Goal: Task Accomplishment & Management: Use online tool/utility

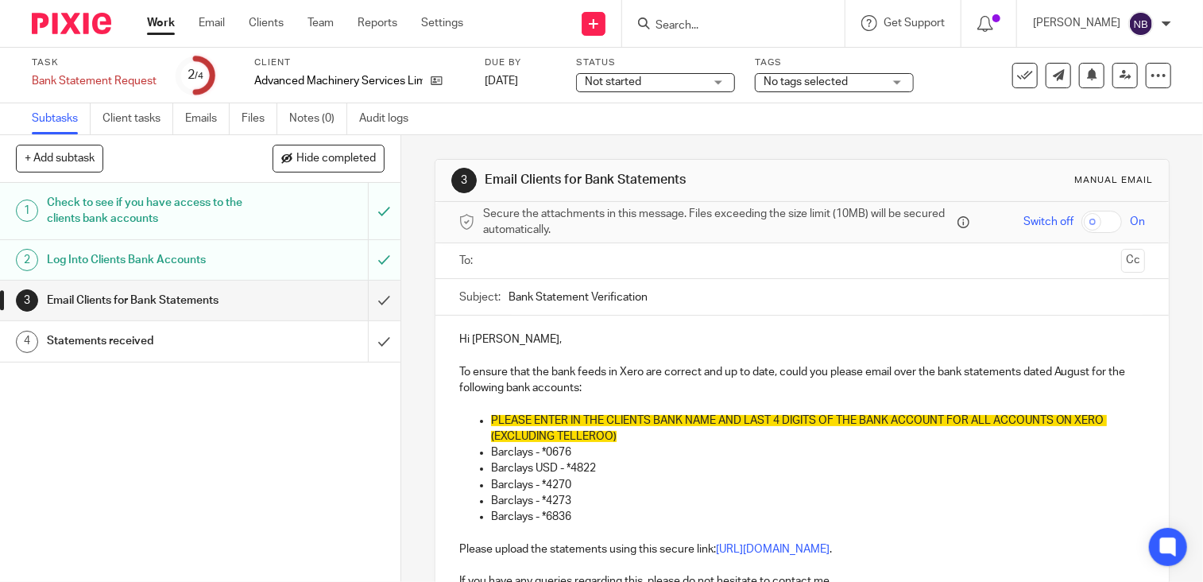
click at [168, 29] on link "Work" at bounding box center [161, 23] width 28 height 16
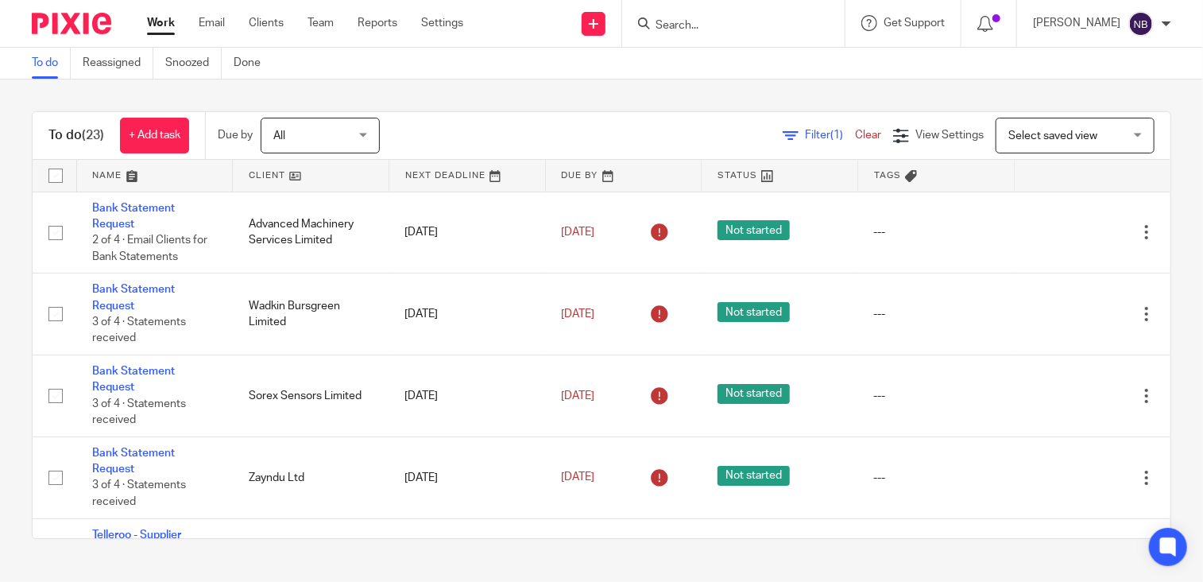
scroll to position [4, 0]
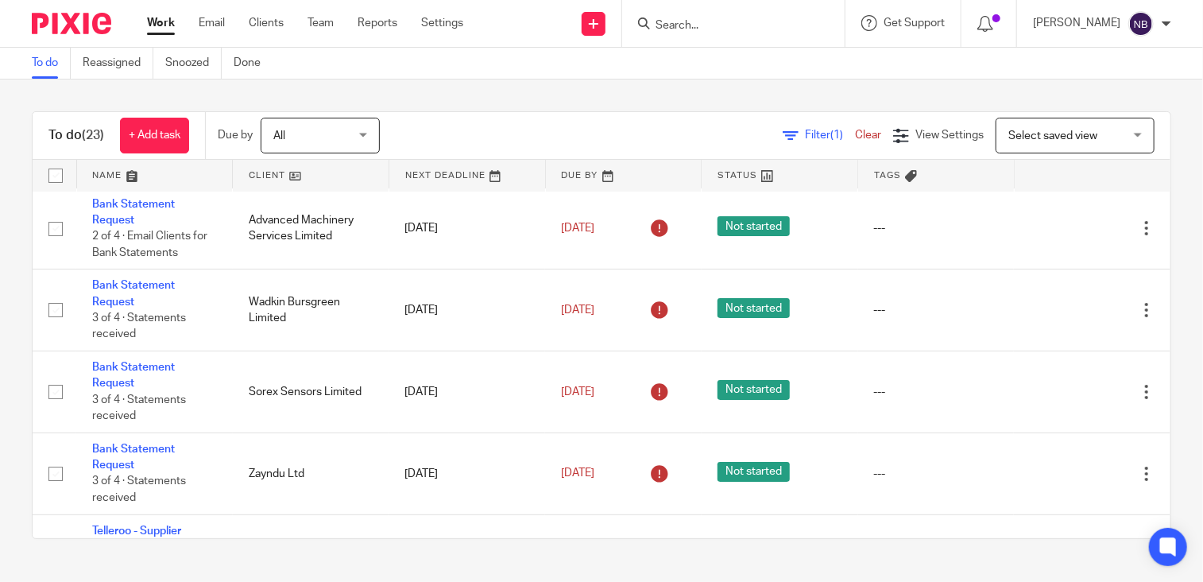
click at [313, 176] on link at bounding box center [311, 176] width 156 height 32
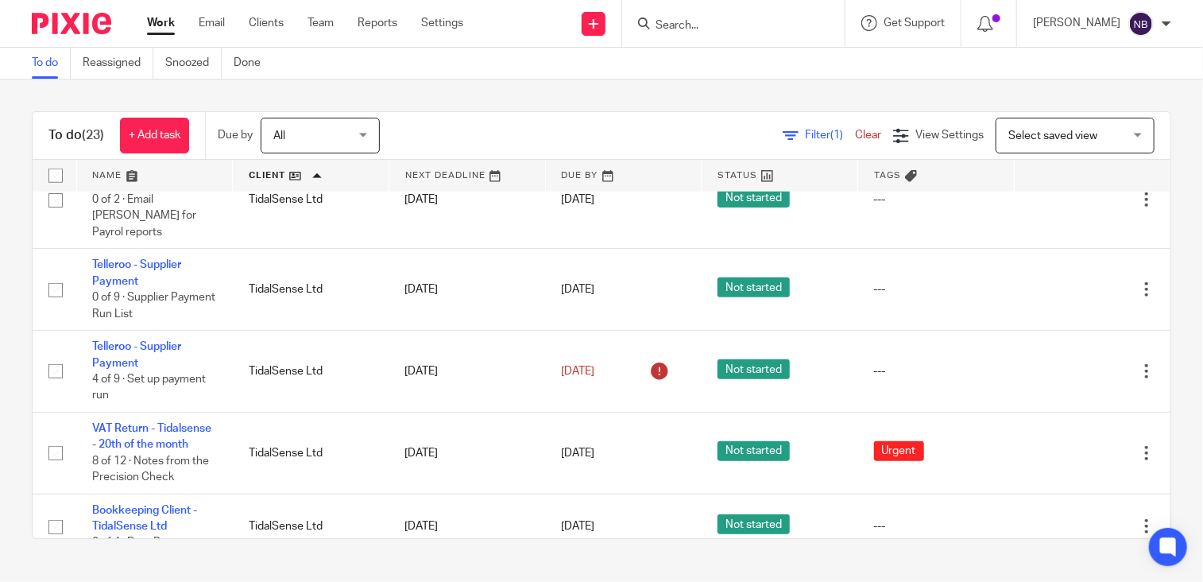
scroll to position [598, 0]
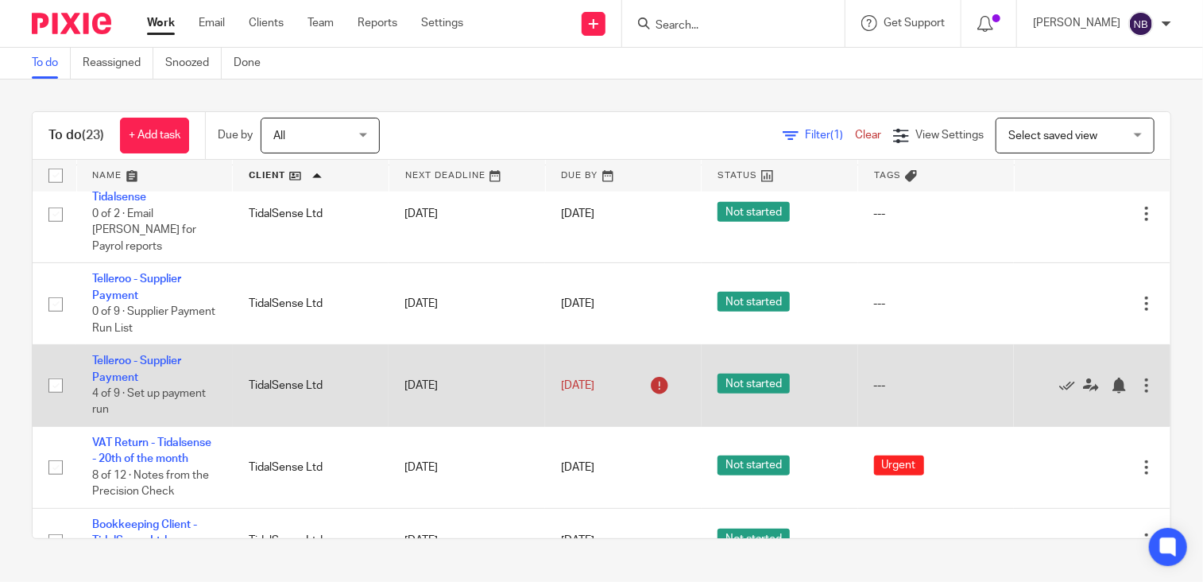
click at [121, 371] on td "Telleroo - Supplier Payment 4 of 9 · Set up payment run" at bounding box center [154, 386] width 157 height 82
click at [122, 359] on link "Telleroo - Supplier Payment" at bounding box center [136, 368] width 89 height 27
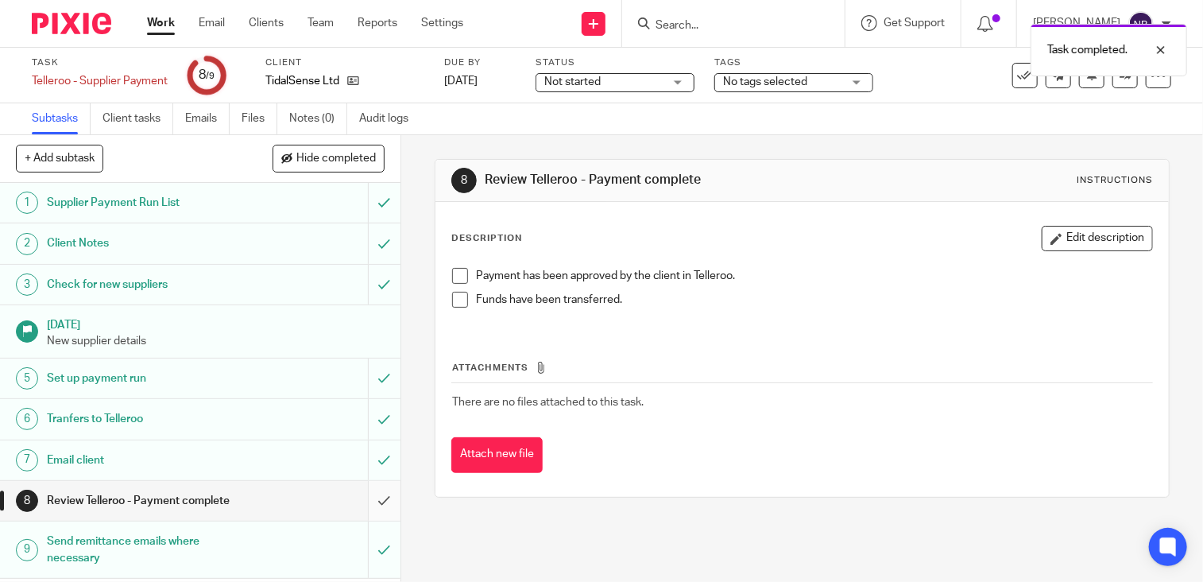
click at [371, 501] on input "submit" at bounding box center [200, 501] width 401 height 40
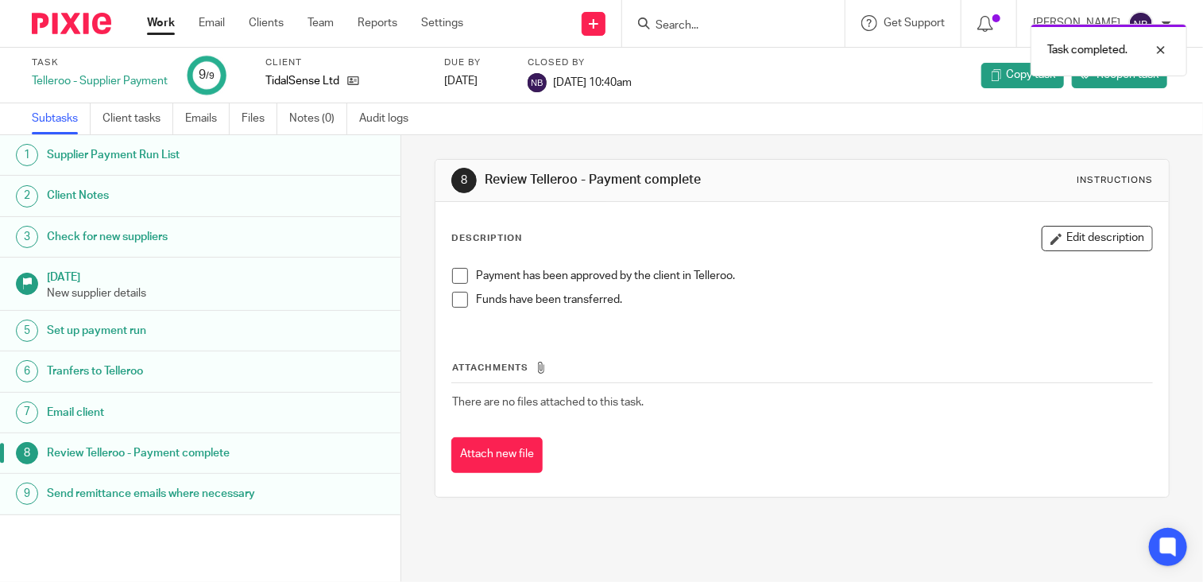
click at [171, 29] on link "Work" at bounding box center [161, 23] width 28 height 16
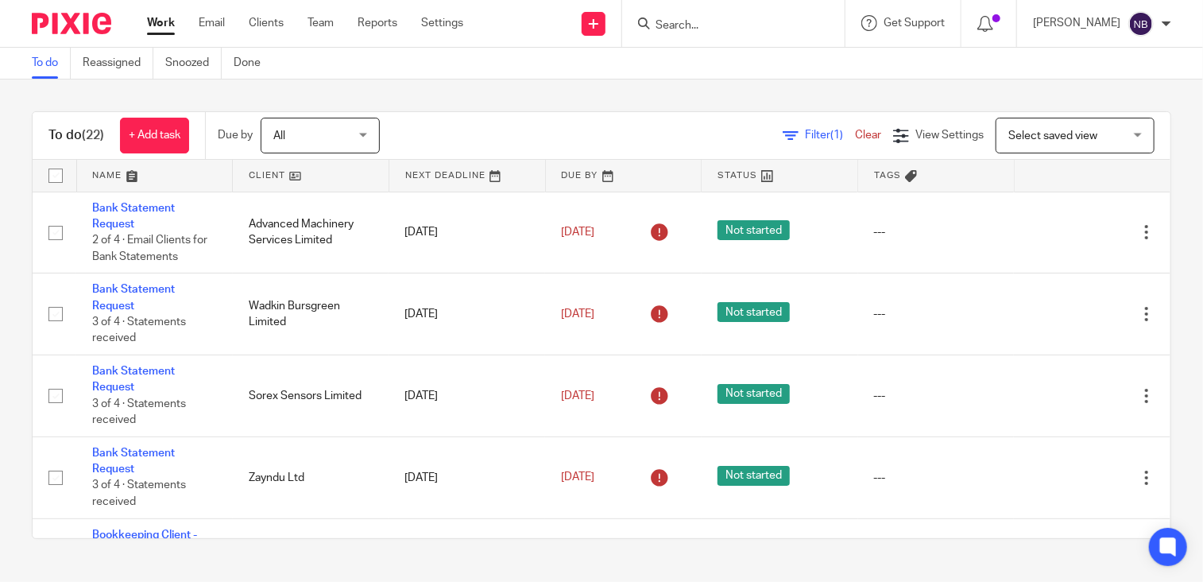
click at [303, 171] on link at bounding box center [311, 176] width 156 height 32
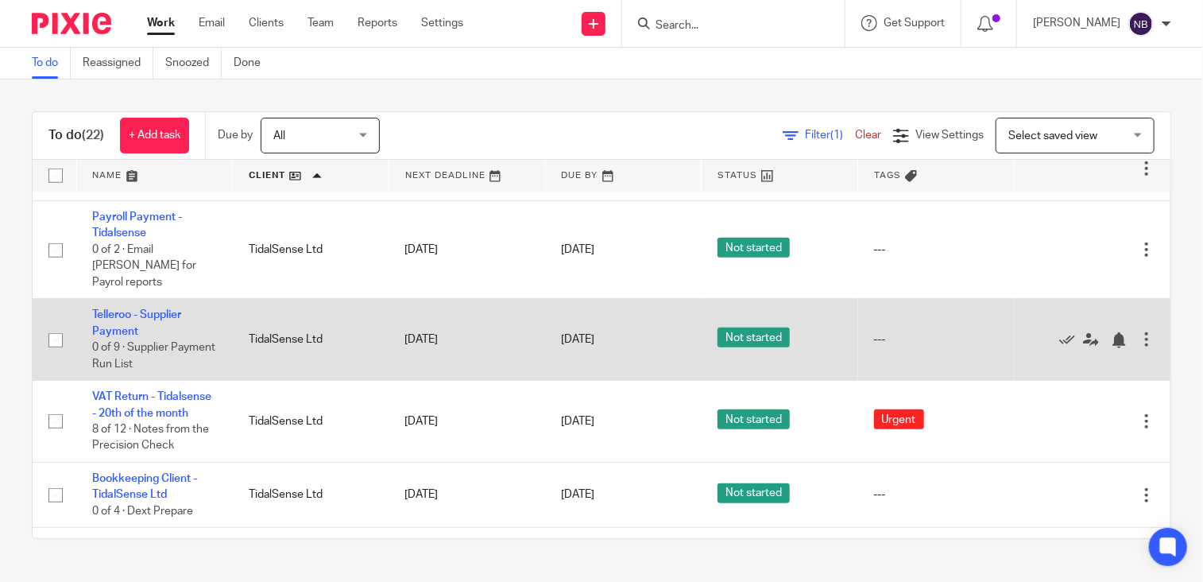
scroll to position [583, 0]
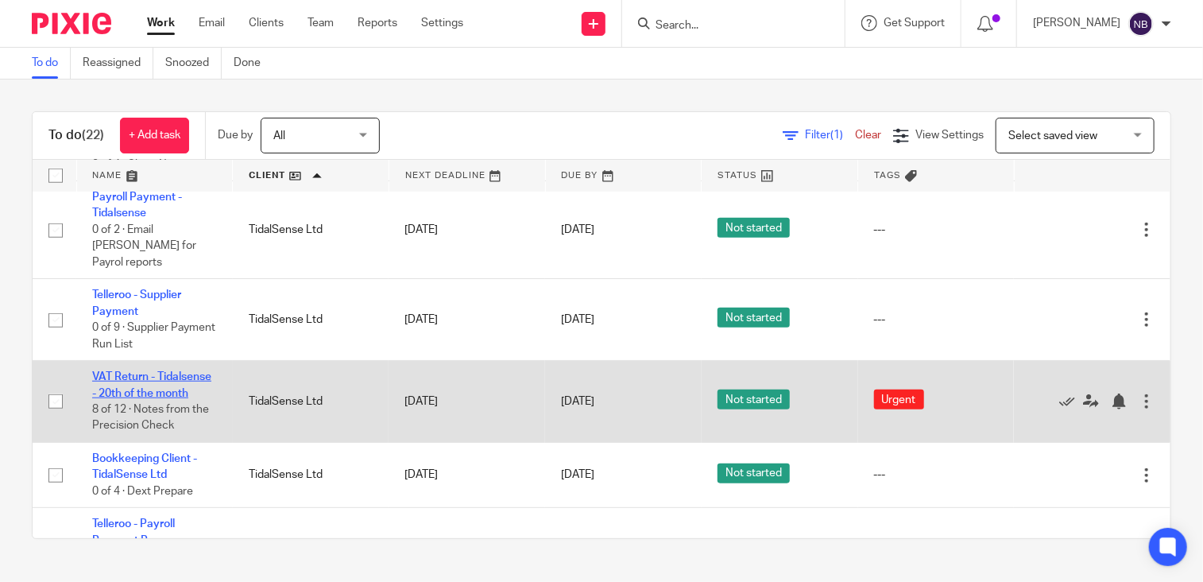
click at [161, 397] on link "VAT Return - Tidalsense - 20th of the month" at bounding box center [151, 384] width 119 height 27
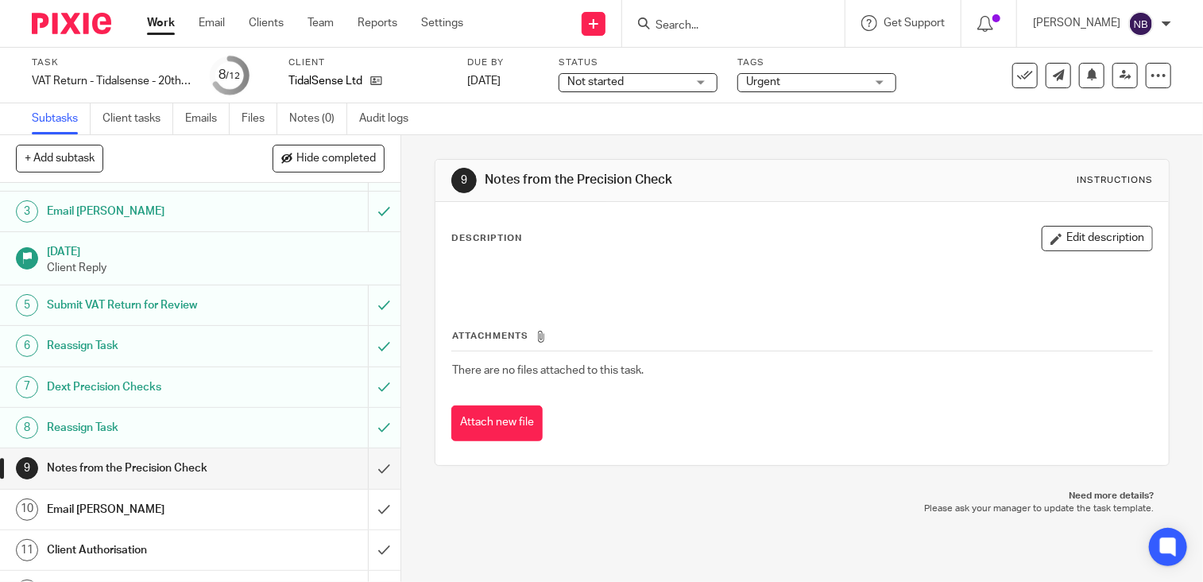
scroll to position [101, 0]
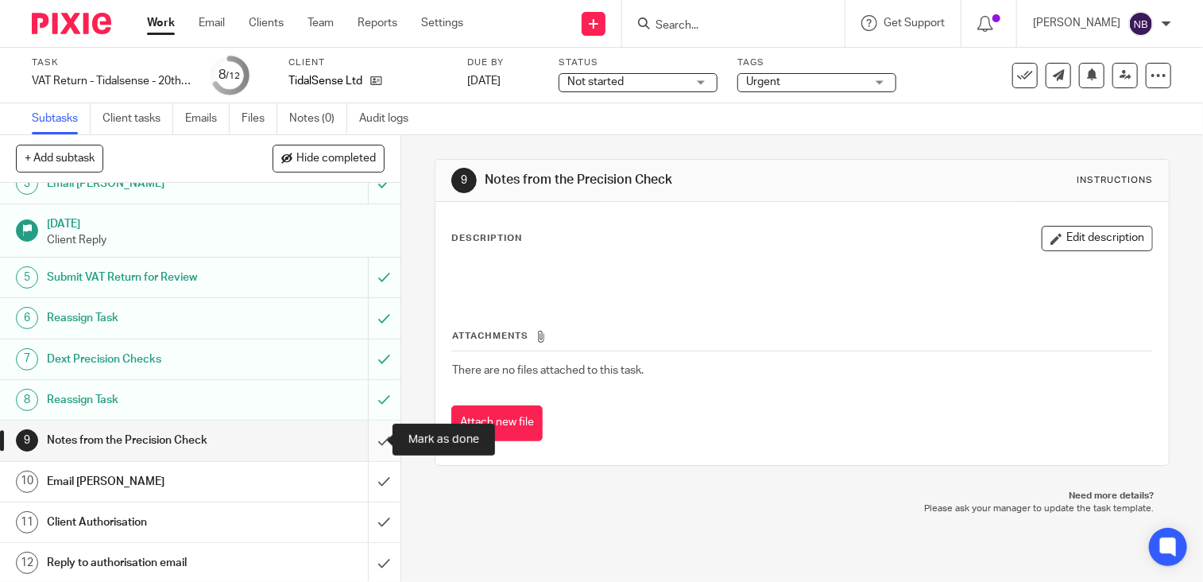
click at [370, 436] on input "submit" at bounding box center [200, 440] width 401 height 40
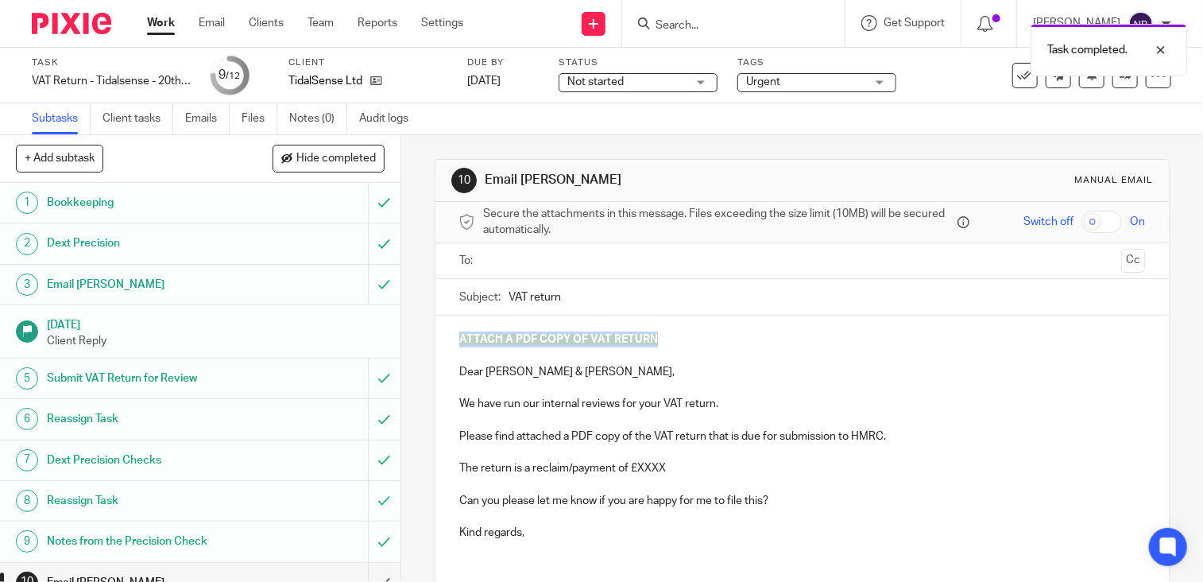
drag, startPoint x: 654, startPoint y: 341, endPoint x: 412, endPoint y: 345, distance: 242.4
click at [412, 345] on div "10 Email [PERSON_NAME] Manual email Secure the attachments in this message. Fil…" at bounding box center [802, 358] width 802 height 447
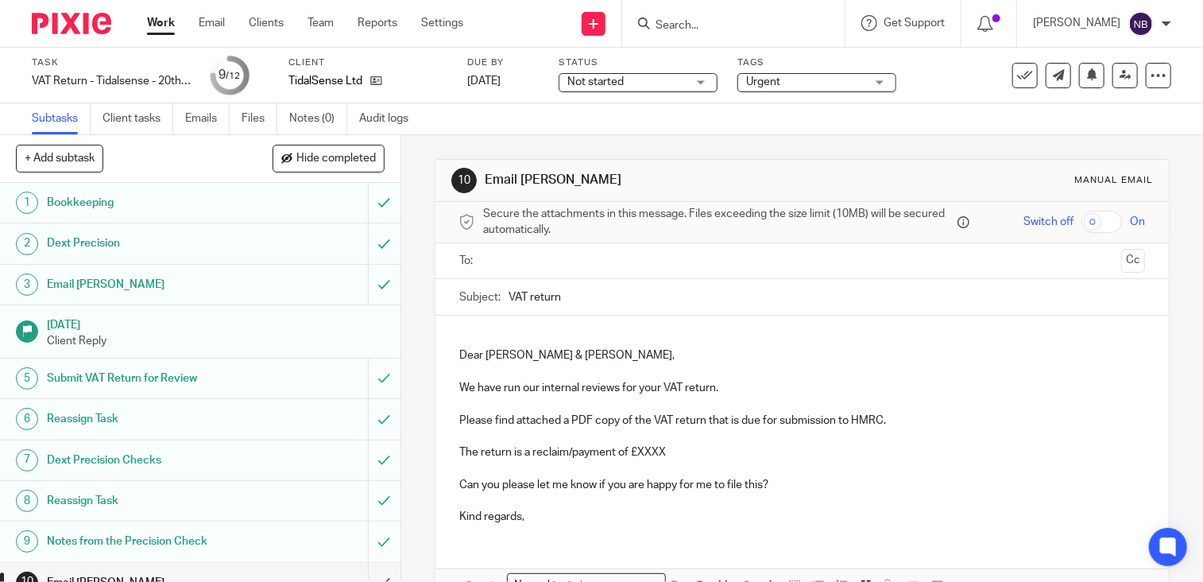
click at [564, 451] on p "The return is a reclaim/payment of £XXXX" at bounding box center [802, 452] width 686 height 16
click at [589, 415] on p "Please find attached a PDF copy of the VAT return that is due for submission to…" at bounding box center [802, 420] width 686 height 16
click at [910, 264] on input "text" at bounding box center [802, 261] width 626 height 18
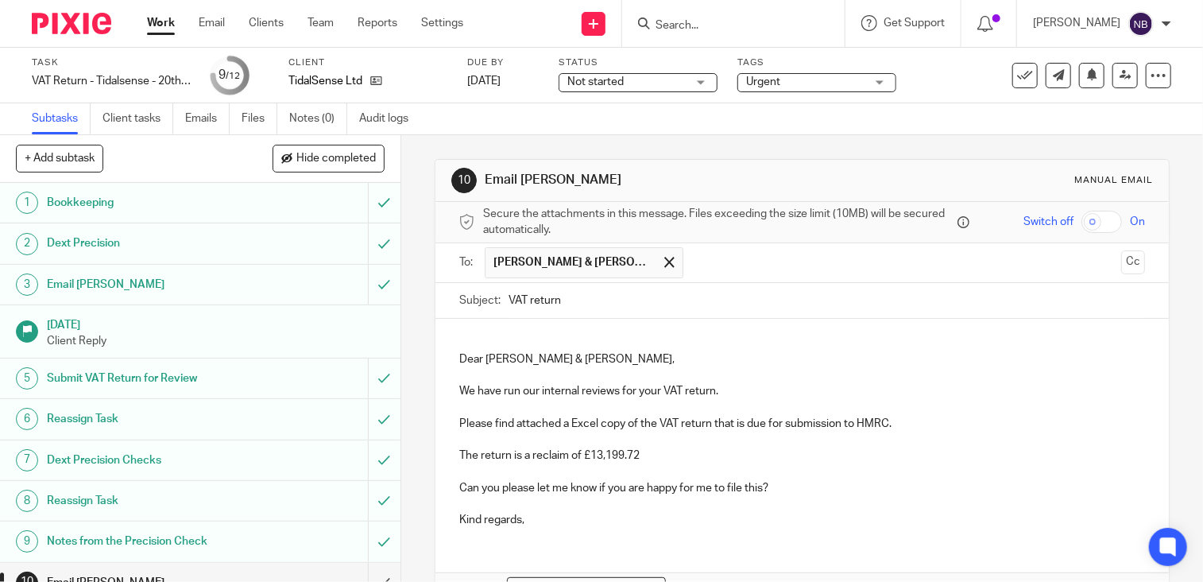
click at [664, 260] on span "[PERSON_NAME] & [PERSON_NAME] Email" at bounding box center [584, 262] width 199 height 31
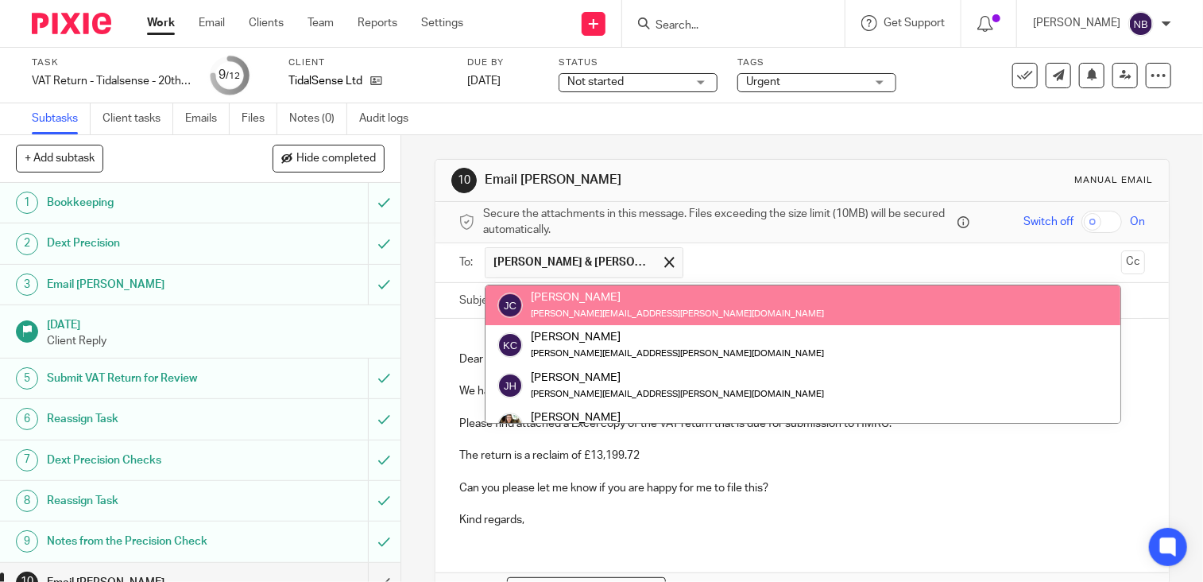
click at [665, 264] on span "Kim & Jonathan Shared Email" at bounding box center [584, 262] width 199 height 31
click at [664, 260] on span at bounding box center [669, 262] width 10 height 10
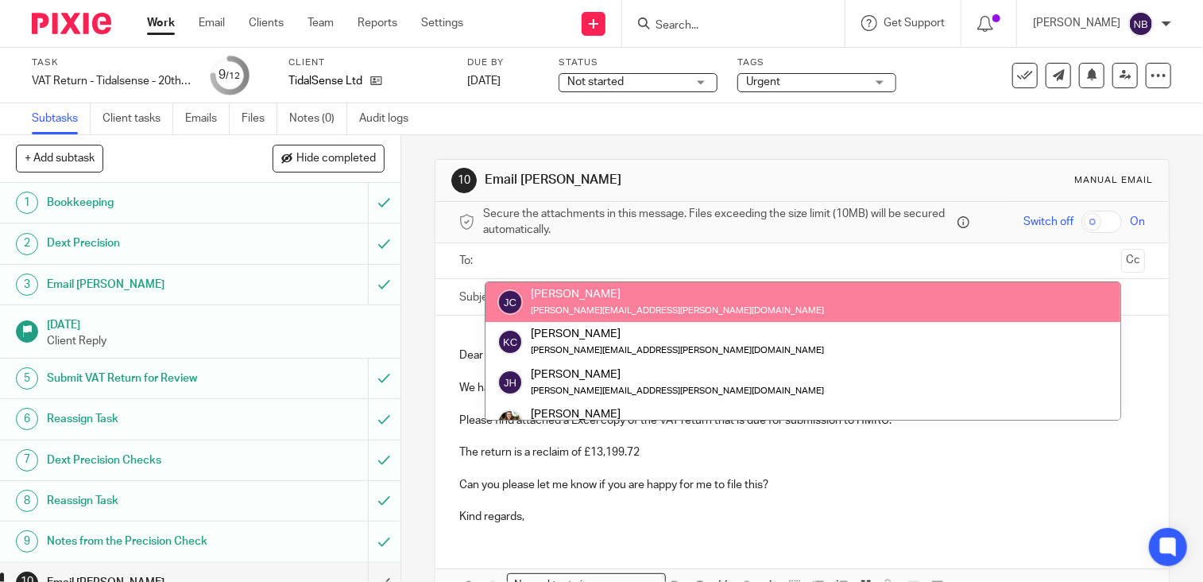
click at [660, 260] on input "text" at bounding box center [802, 261] width 626 height 18
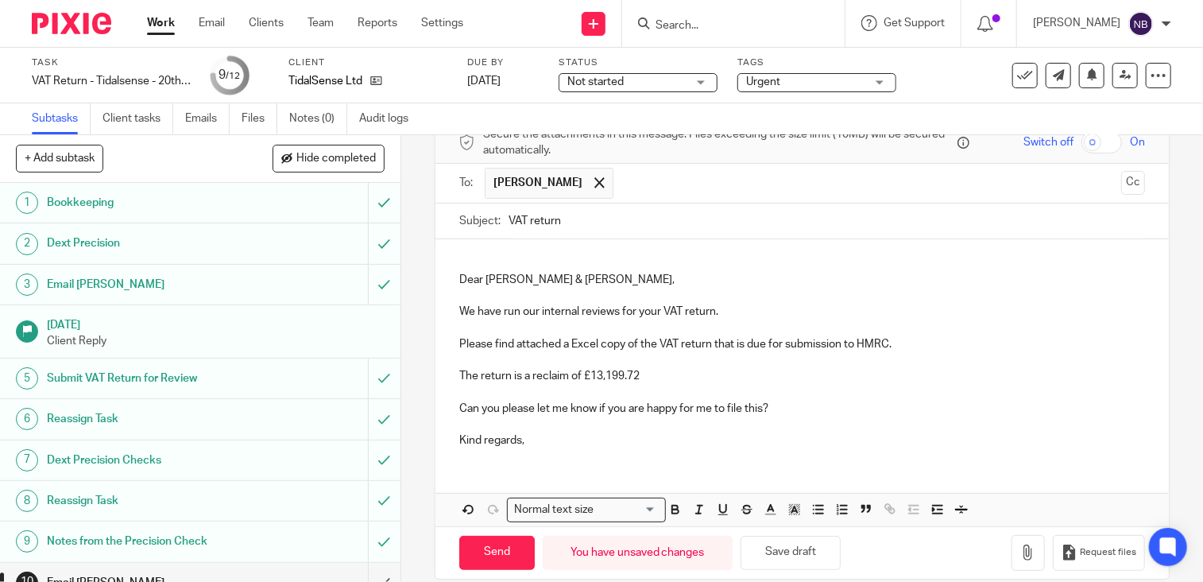
scroll to position [99, 0]
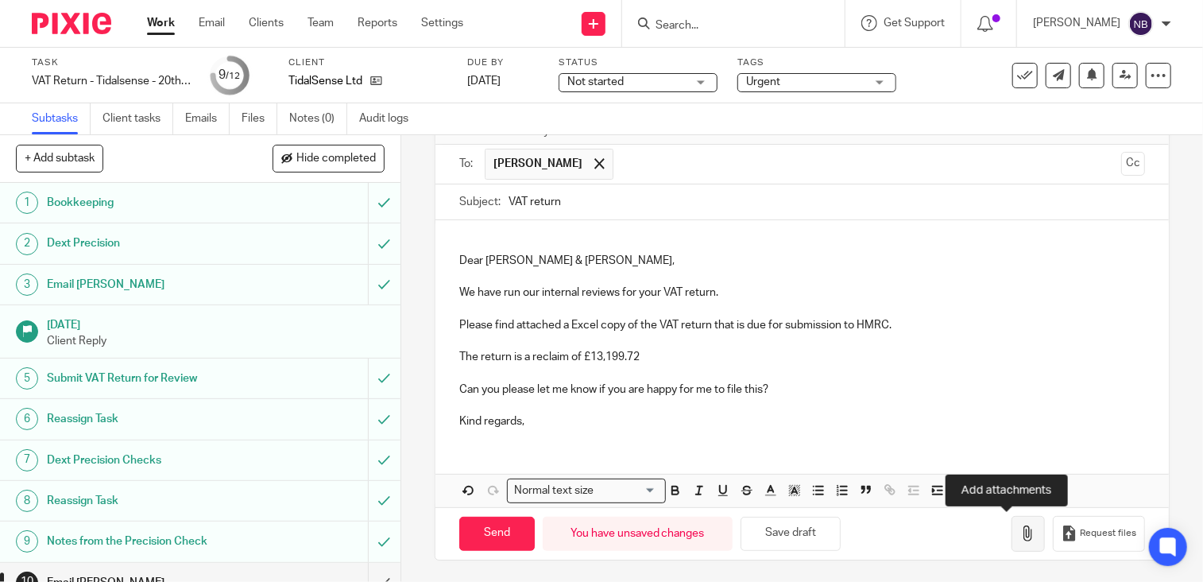
click at [1020, 528] on icon "button" at bounding box center [1028, 533] width 16 height 16
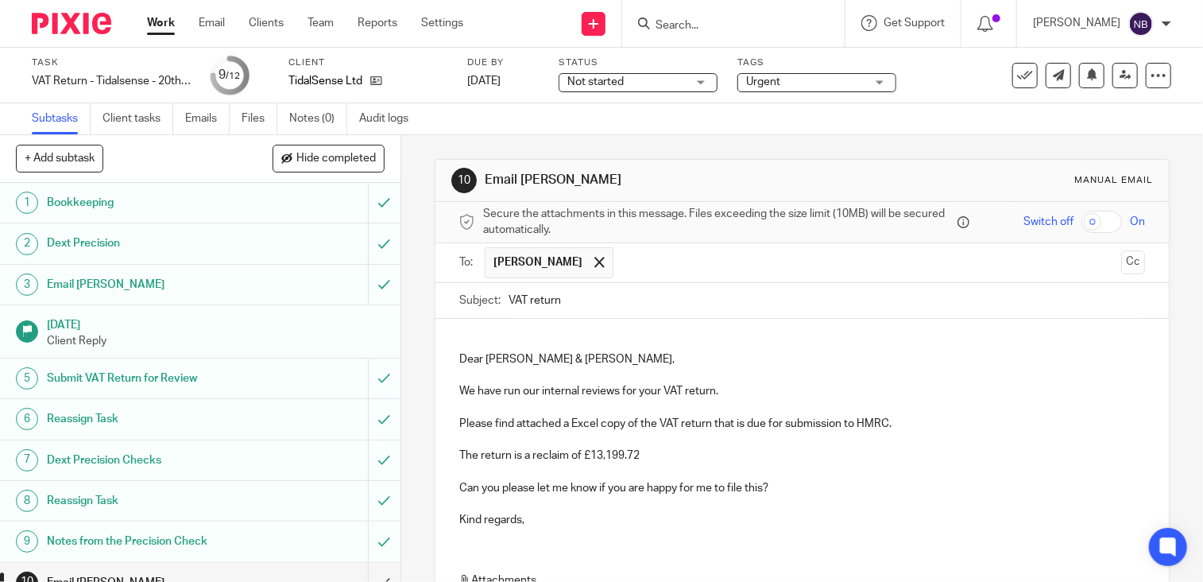
scroll to position [0, 0]
click at [651, 444] on p at bounding box center [802, 440] width 686 height 16
click at [642, 459] on p "The return is a reclaim of £13,199.72" at bounding box center [802, 455] width 686 height 16
click at [559, 357] on p "Dear Kim & Jonathan," at bounding box center [802, 359] width 686 height 16
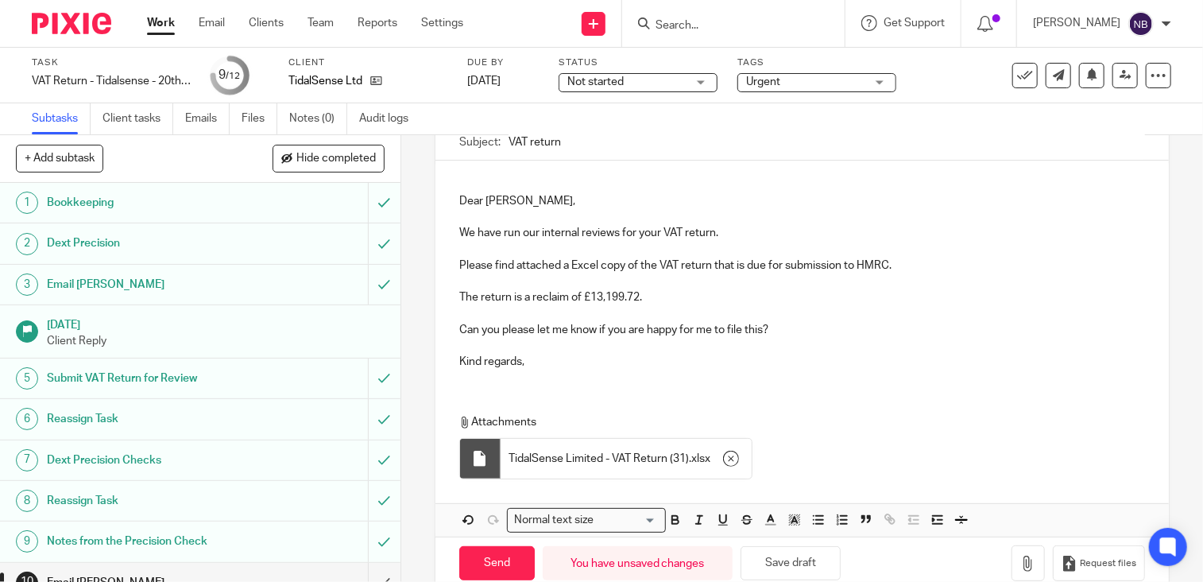
scroll to position [185, 0]
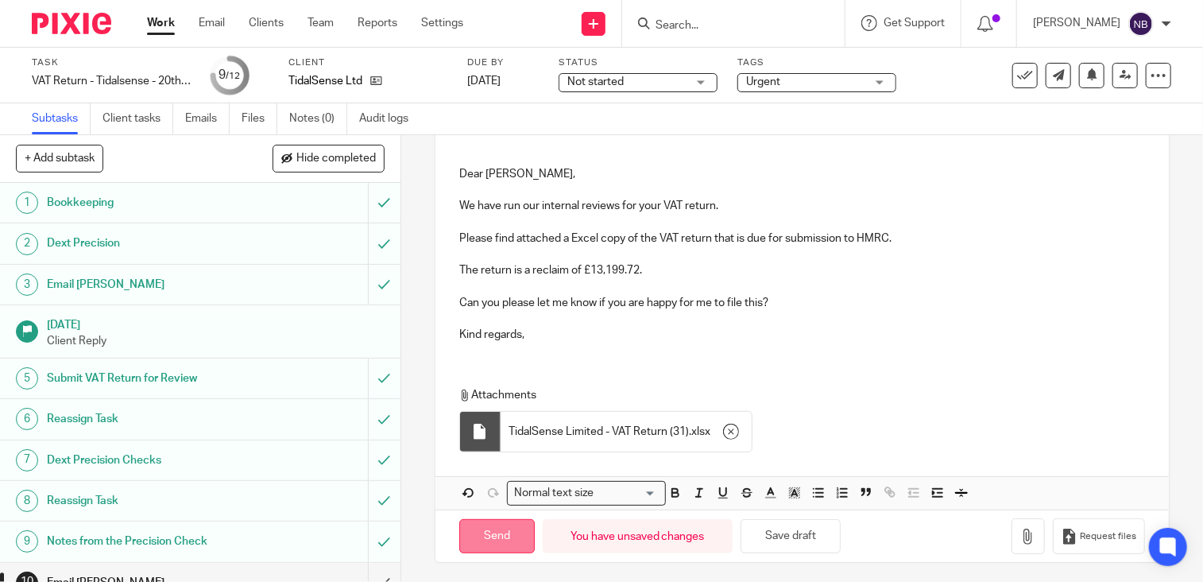
click at [503, 536] on input "Send" at bounding box center [496, 536] width 75 height 34
type input "Sent"
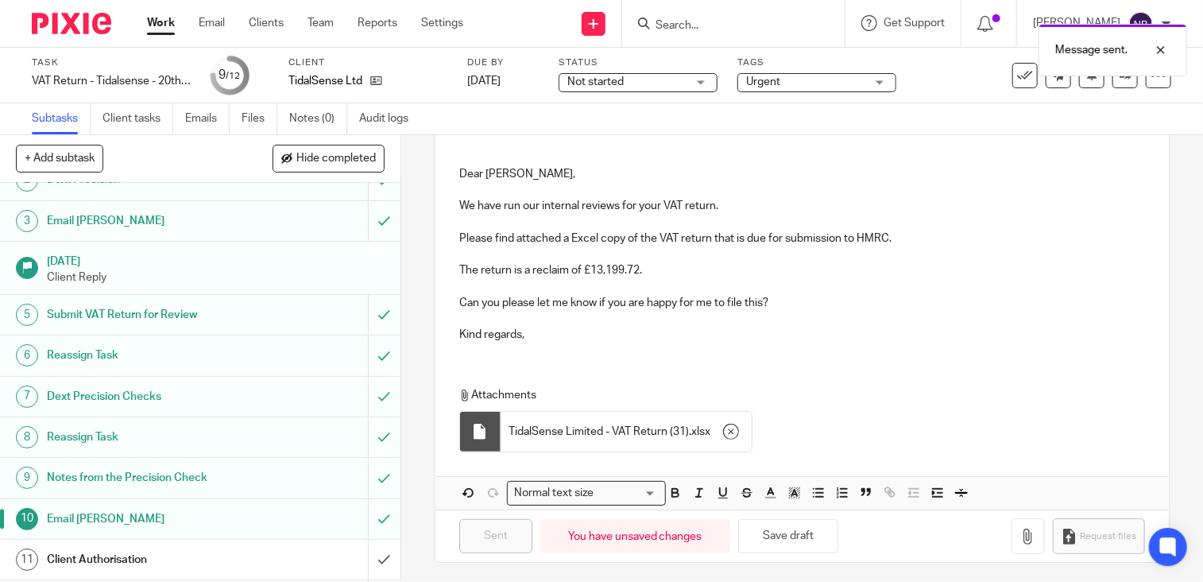
scroll to position [101, 0]
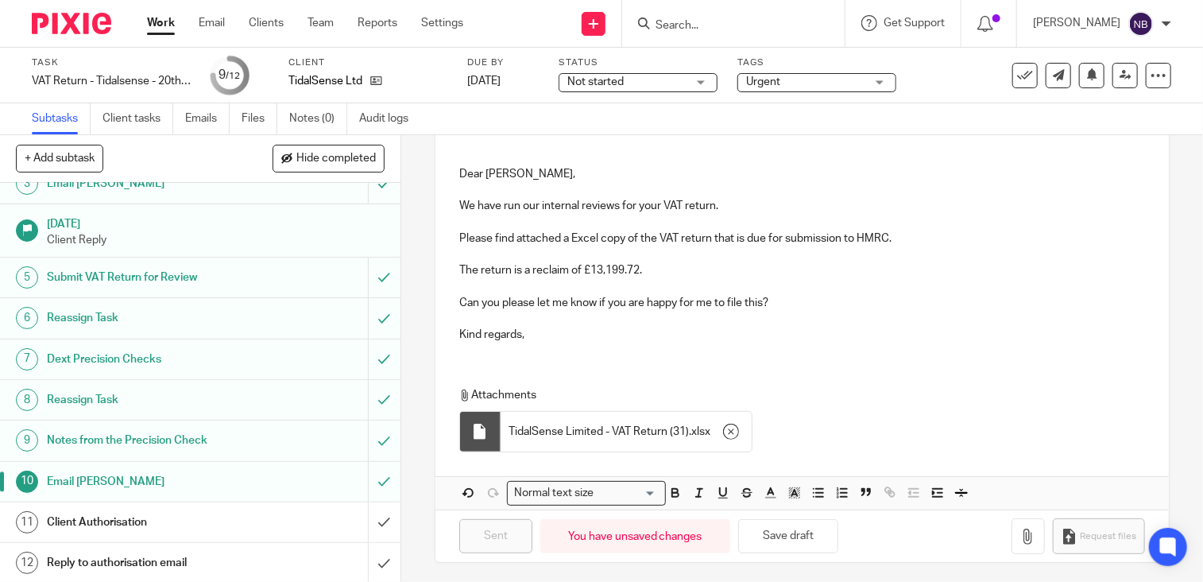
click at [165, 25] on link "Work" at bounding box center [161, 23] width 28 height 16
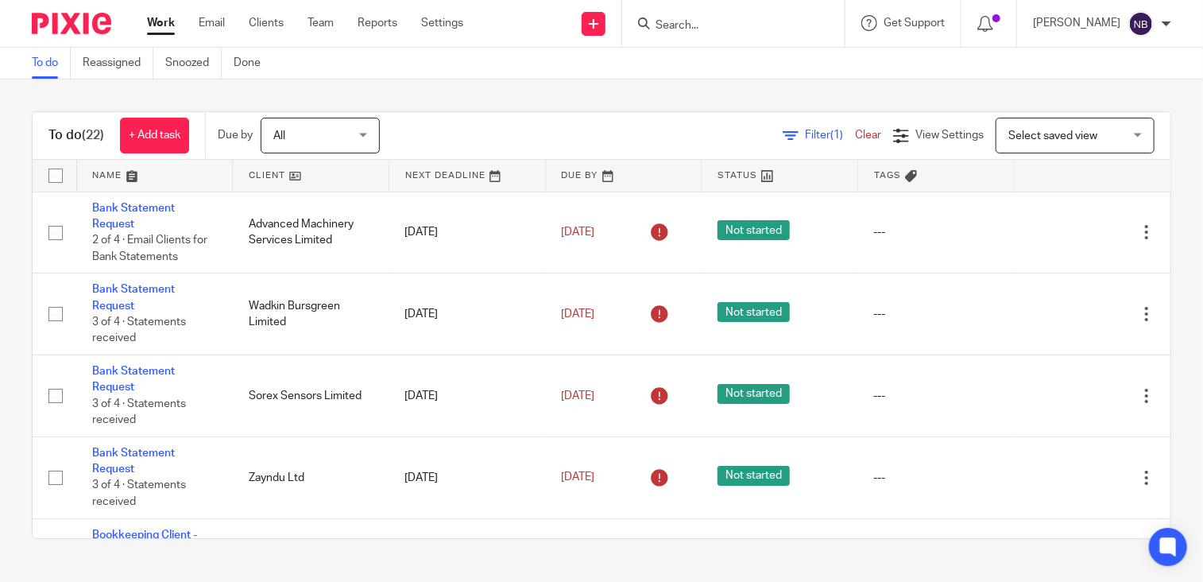
click at [237, 169] on link at bounding box center [311, 176] width 156 height 32
